Goal: Find contact information: Find contact information

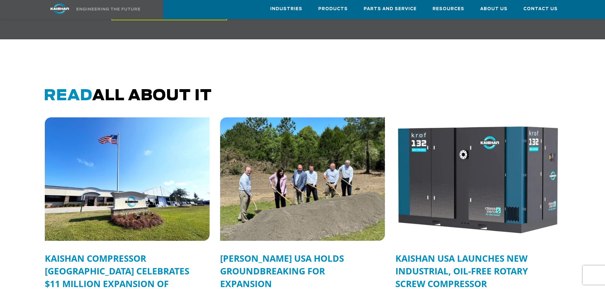
scroll to position [1460, 0]
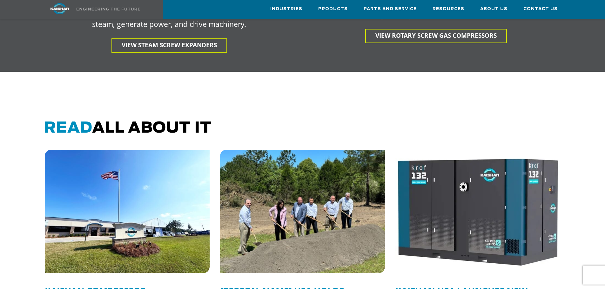
drag, startPoint x: 40, startPoint y: 117, endPoint x: 242, endPoint y: 122, distance: 202.6
click at [242, 122] on div "Read all about it" at bounding box center [302, 134] width 533 height 30
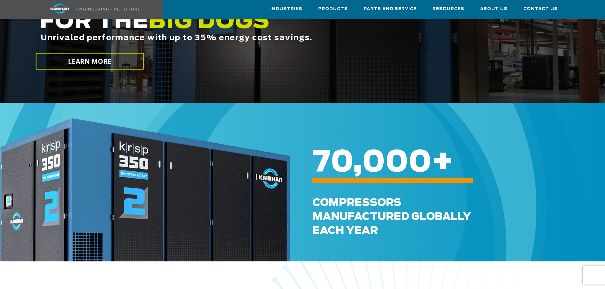
scroll to position [0, 0]
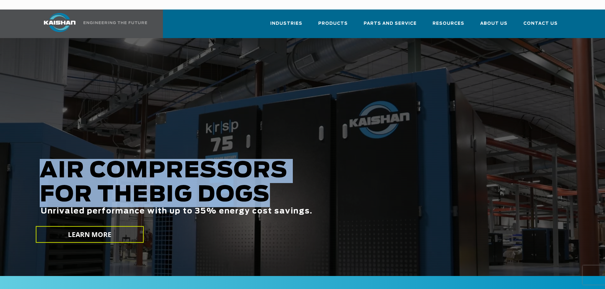
drag, startPoint x: 39, startPoint y: 158, endPoint x: 277, endPoint y: 185, distance: 239.0
click at [277, 185] on h2 "AIR COMPRESSORS FOR THE BIG DOGS Unrivaled performance with up to 35% energy co…" at bounding box center [258, 197] width 437 height 77
click at [253, 186] on span "BIG DOGS" at bounding box center [209, 195] width 121 height 22
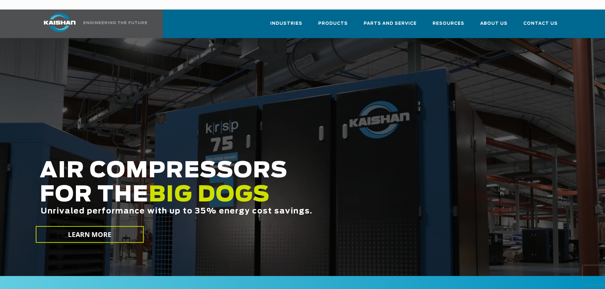
click at [207, 185] on span "BIG DOGS" at bounding box center [209, 195] width 121 height 22
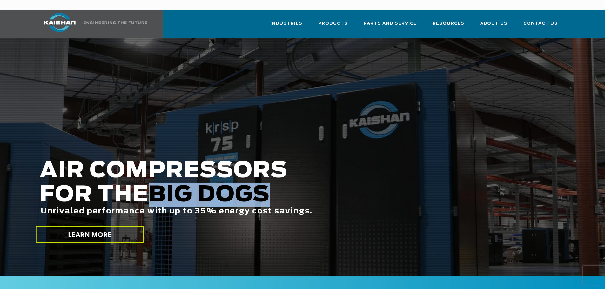
drag, startPoint x: 273, startPoint y: 186, endPoint x: 153, endPoint y: 186, distance: 120.0
click at [151, 184] on h2 "AIR COMPRESSORS FOR THE BIG DOGS Unrivaled performance with up to 35% energy co…" at bounding box center [258, 197] width 437 height 77
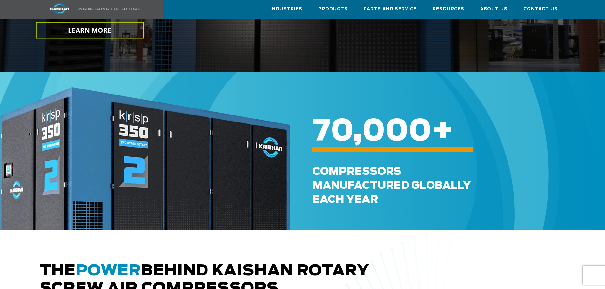
scroll to position [159, 0]
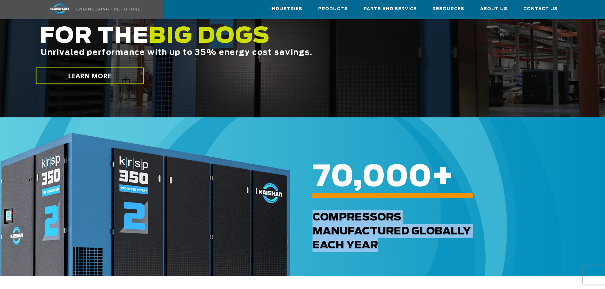
drag, startPoint x: 314, startPoint y: 209, endPoint x: 410, endPoint y: 243, distance: 101.3
click at [410, 243] on div "Compressors Manufactured GLOBALLY each Year" at bounding box center [457, 231] width 290 height 42
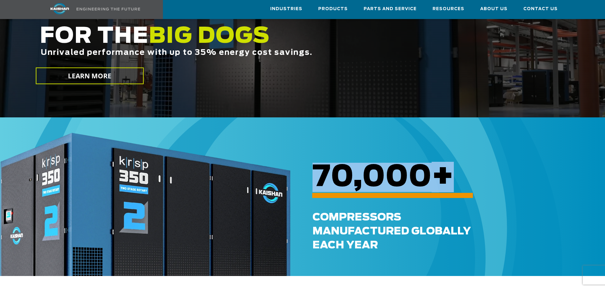
drag, startPoint x: 319, startPoint y: 170, endPoint x: 474, endPoint y: 175, distance: 155.0
click at [474, 175] on div "70,000 +" at bounding box center [435, 176] width 290 height 23
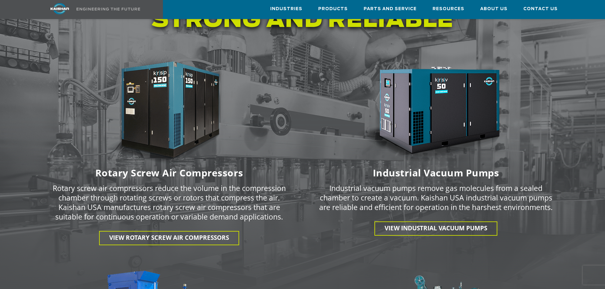
scroll to position [825, 0]
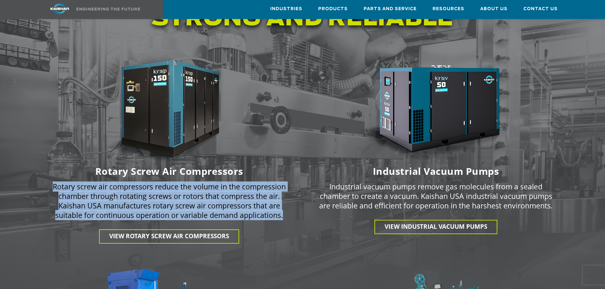
drag, startPoint x: 50, startPoint y: 178, endPoint x: 286, endPoint y: 211, distance: 238.6
click at [286, 211] on div "Rotary screw air compressors reduce the volume in the compression chamber throu…" at bounding box center [169, 203] width 267 height 52
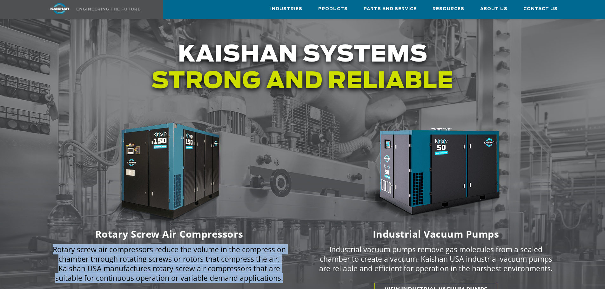
scroll to position [794, 0]
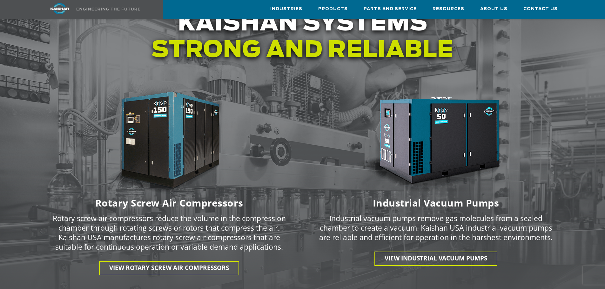
click at [276, 158] on div at bounding box center [169, 142] width 259 height 107
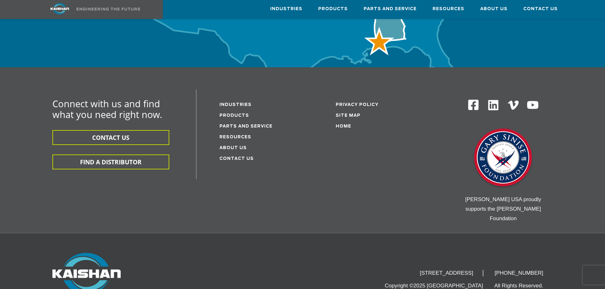
scroll to position [2102, 0]
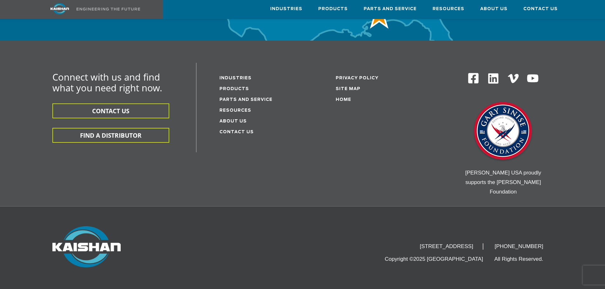
drag, startPoint x: 181, startPoint y: 272, endPoint x: 424, endPoint y: 272, distance: 242.9
click at [341, 226] on div "15445 Industrial Park Drive, Loxley, AL 36551 (251) 257-0586 Copyright ©2025 Ka…" at bounding box center [393, 244] width 320 height 37
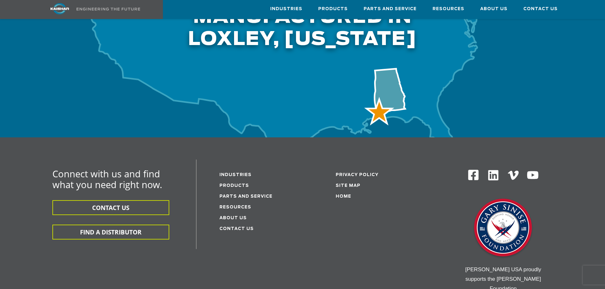
scroll to position [2070, 0]
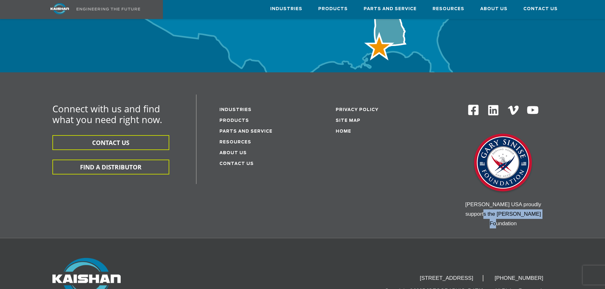
drag, startPoint x: 538, startPoint y: 182, endPoint x: 536, endPoint y: 192, distance: 10.4
click at [536, 200] on div "[PERSON_NAME] USA proudly supports the [PERSON_NAME] Foundation" at bounding box center [502, 214] width 115 height 29
click at [412, 185] on div "Connect with us and find what you need right now. CONTACT US FIND A DISTRIBUTOR…" at bounding box center [302, 166] width 533 height 143
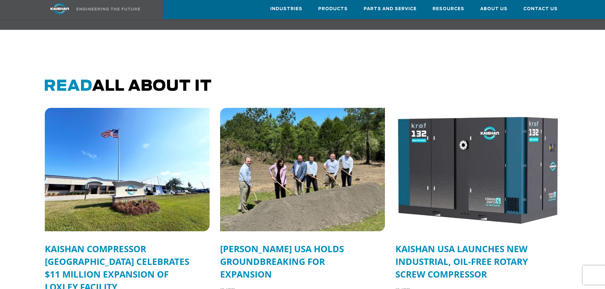
scroll to position [1340, 0]
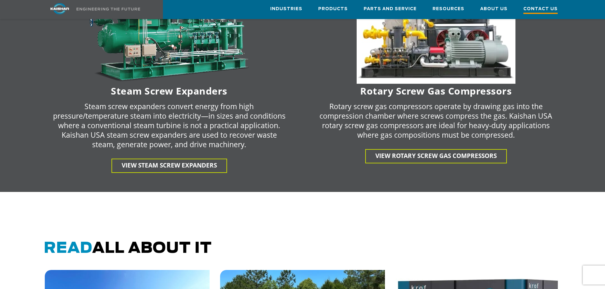
click at [531, 10] on span "Contact Us" at bounding box center [540, 9] width 34 height 9
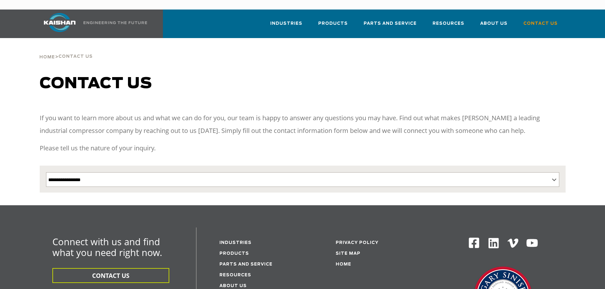
select select "Contact form"
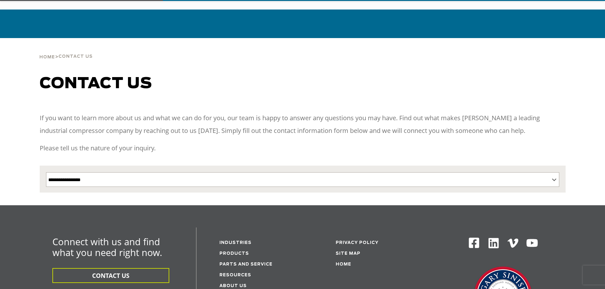
scroll to position [63, 0]
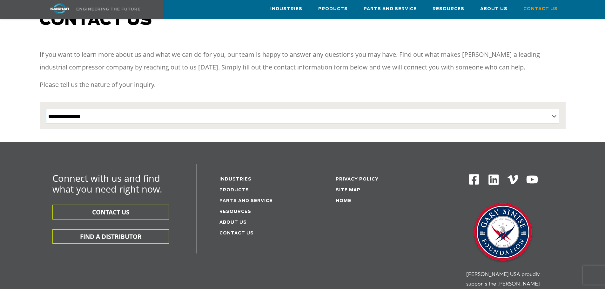
click at [234, 109] on select "**********" at bounding box center [302, 116] width 513 height 15
select select "**********"
click at [46, 109] on select "**********" at bounding box center [302, 116] width 513 height 15
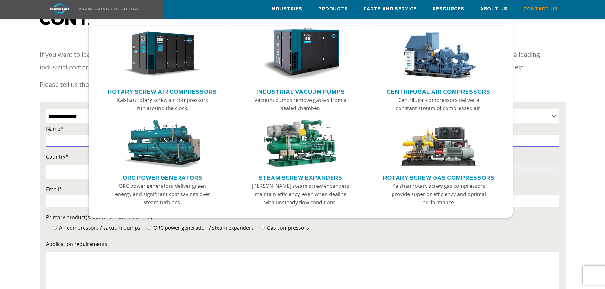
click at [167, 77] on img "Main menu" at bounding box center [162, 54] width 78 height 53
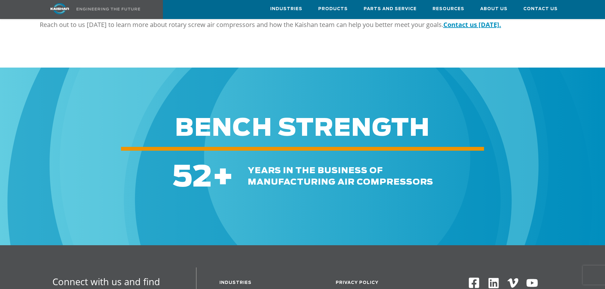
scroll to position [889, 0]
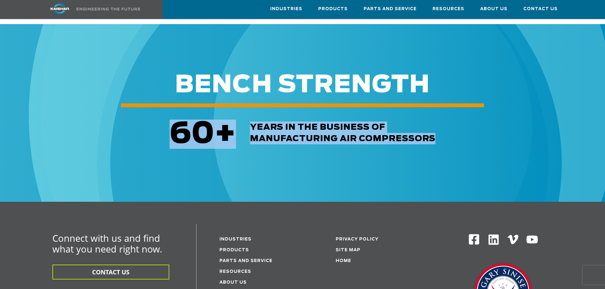
drag, startPoint x: 165, startPoint y: 124, endPoint x: 467, endPoint y: 130, distance: 301.6
click at [467, 130] on div "60 + years in the business of manufacturing air compressors" at bounding box center [302, 128] width 605 height 41
click at [358, 126] on span "years in the business of manufacturing air compressors" at bounding box center [342, 133] width 185 height 20
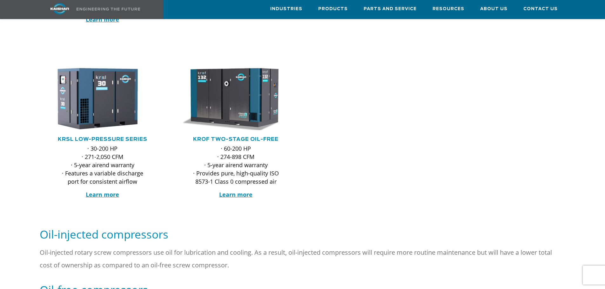
scroll to position [176, 0]
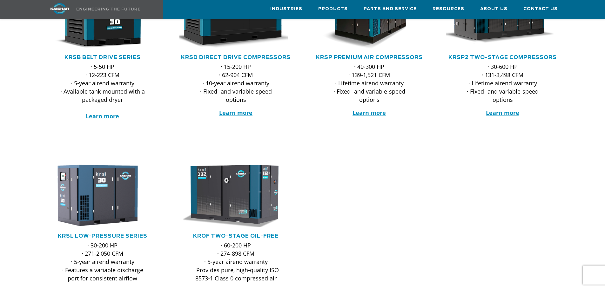
click at [53, 7] on img at bounding box center [60, 8] width 48 height 11
